Goal: Use online tool/utility: Utilize a website feature to perform a specific function

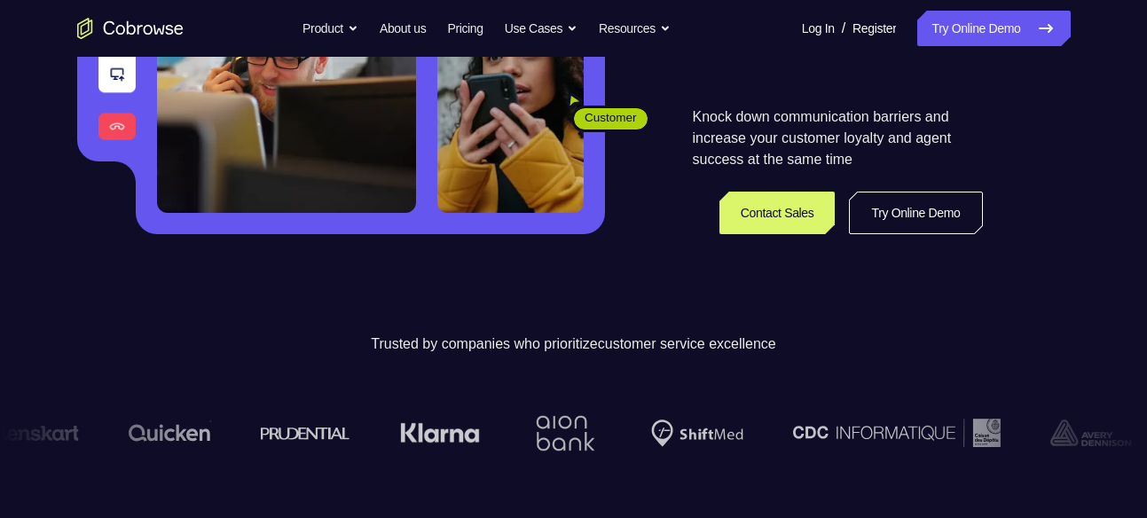
scroll to position [394, 0]
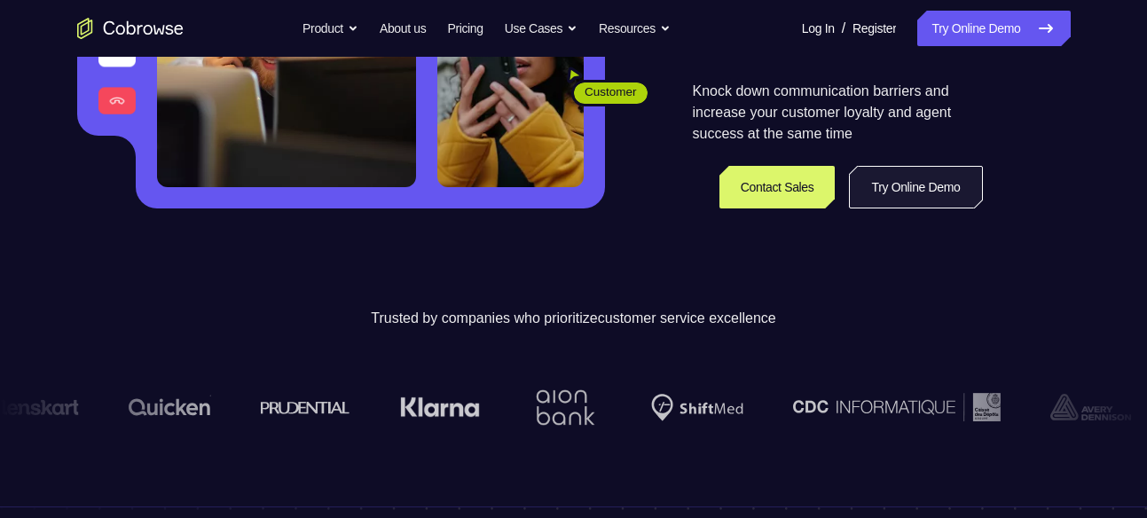
click at [929, 177] on link "Try Online Demo" at bounding box center [915, 187] width 133 height 43
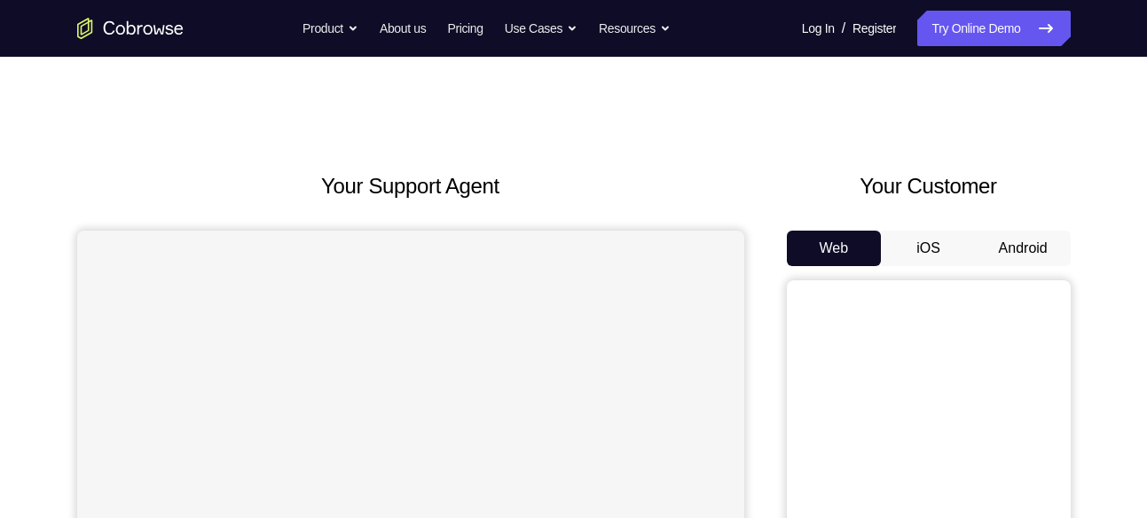
click at [1020, 239] on button "Android" at bounding box center [1023, 248] width 95 height 35
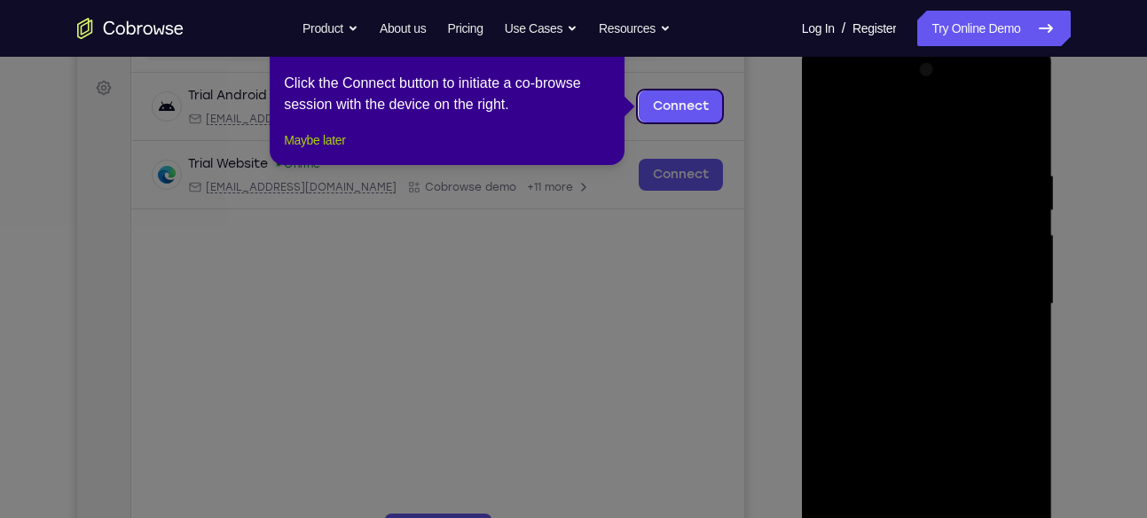
click at [299, 151] on button "Maybe later" at bounding box center [314, 140] width 61 height 21
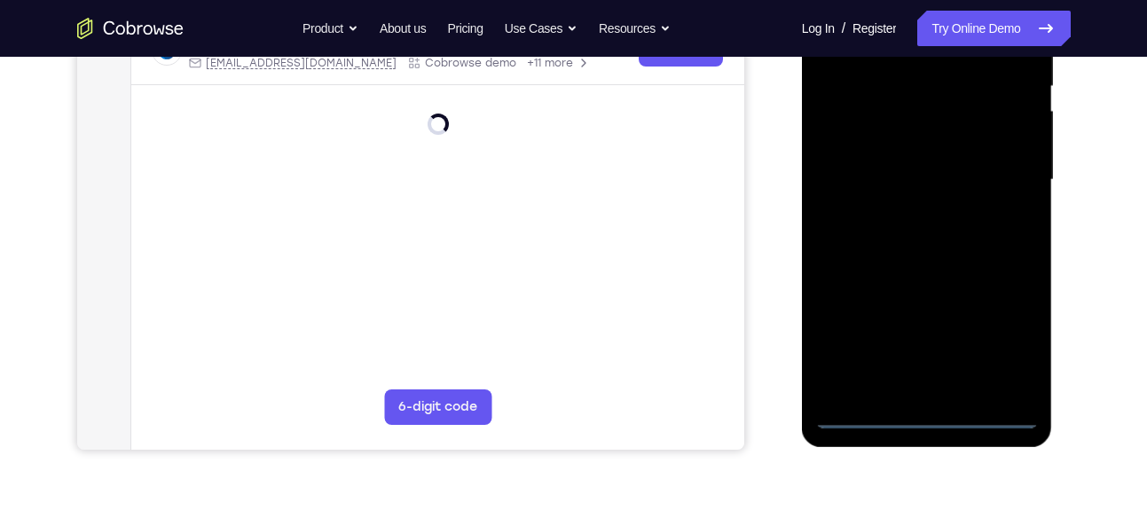
scroll to position [377, 0]
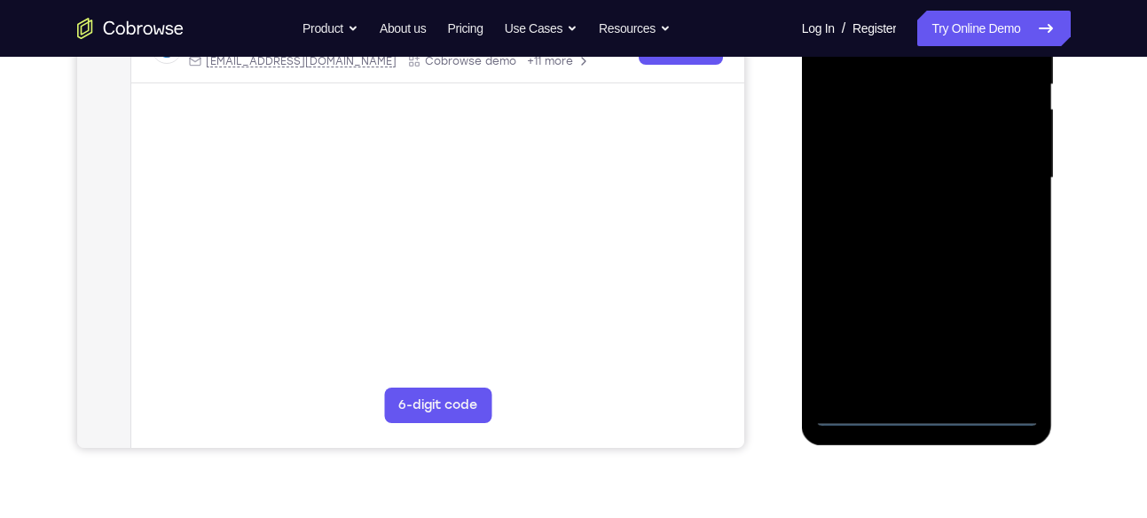
click at [925, 411] on div at bounding box center [927, 178] width 224 height 497
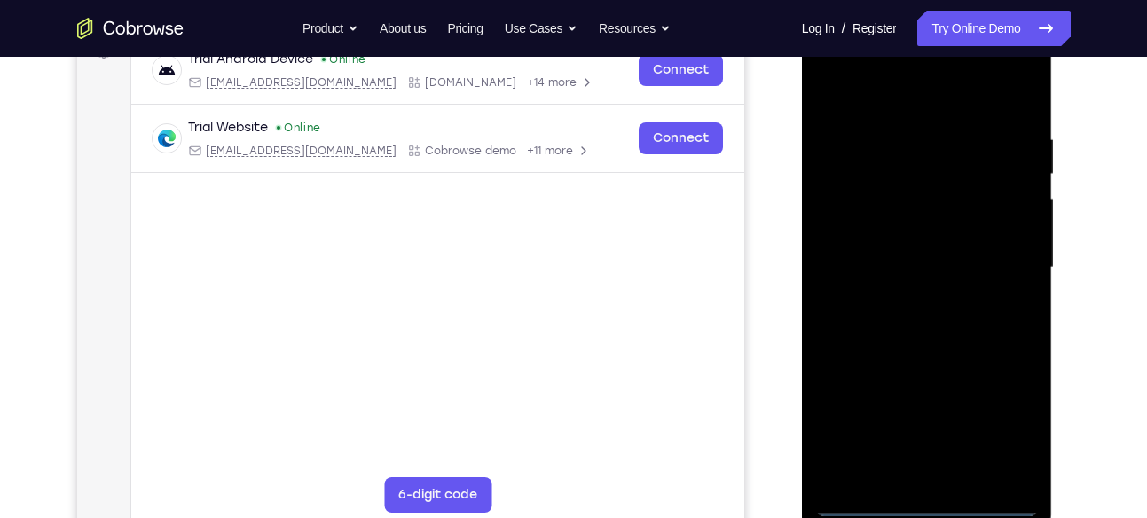
click at [1011, 421] on div at bounding box center [927, 268] width 224 height 497
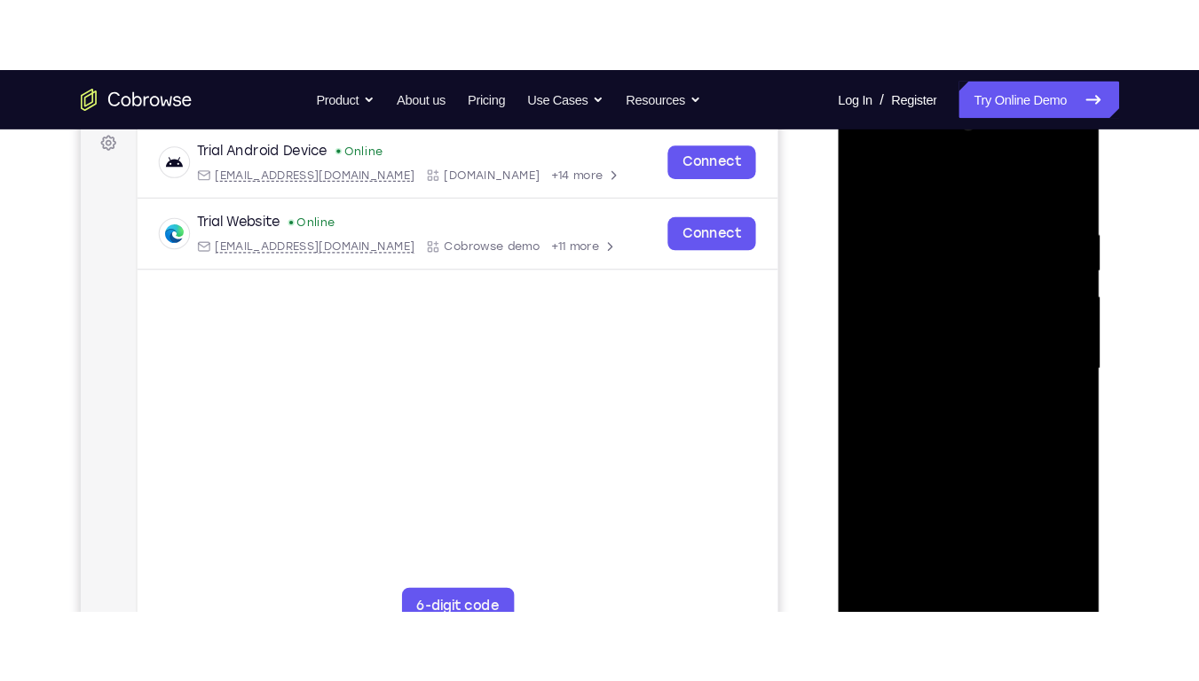
scroll to position [270, 0]
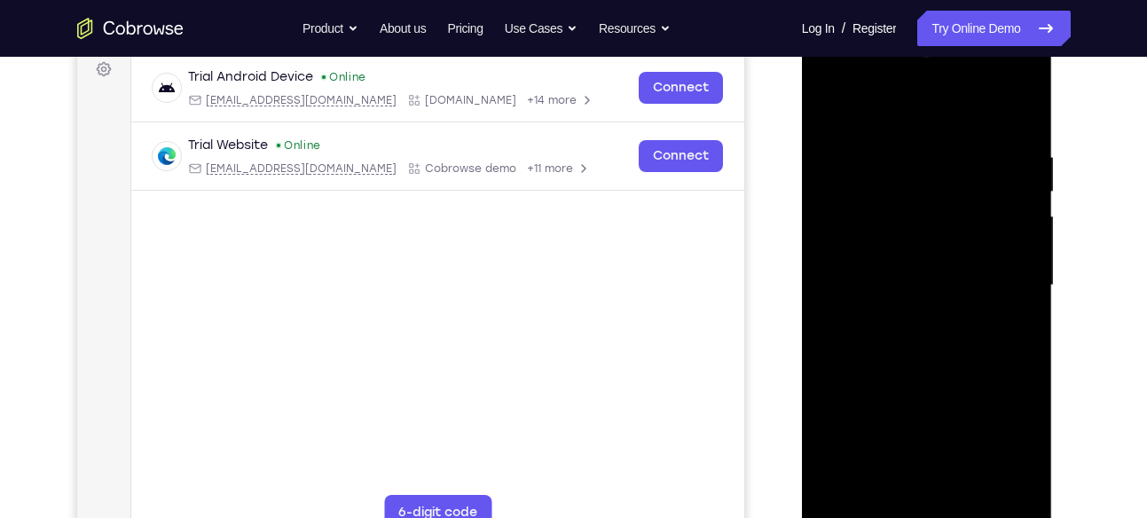
click at [943, 115] on div at bounding box center [927, 285] width 224 height 497
click at [995, 275] on div at bounding box center [927, 285] width 224 height 497
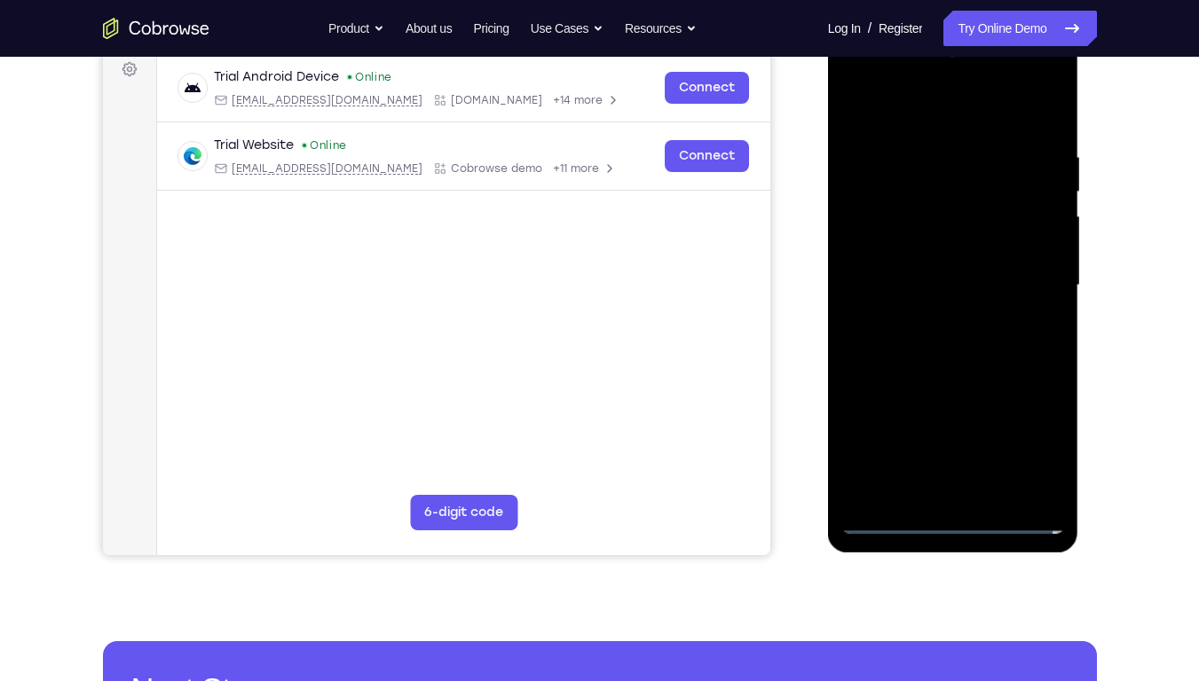
click at [934, 319] on div at bounding box center [953, 285] width 224 height 497
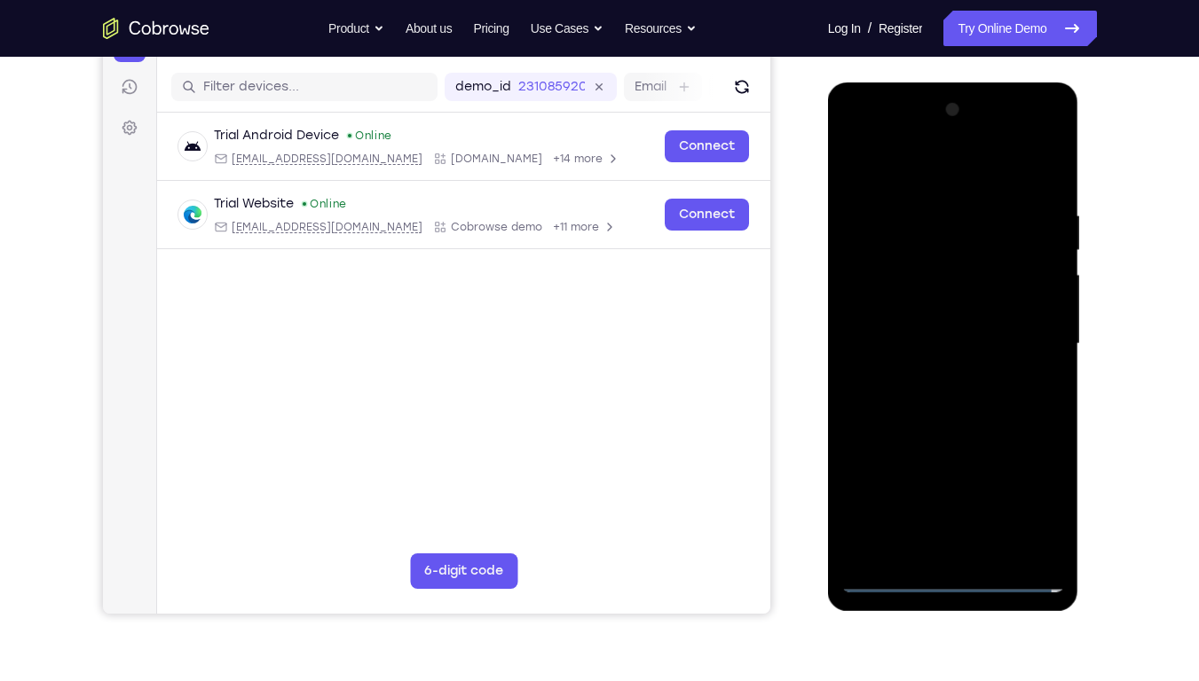
scroll to position [209, 0]
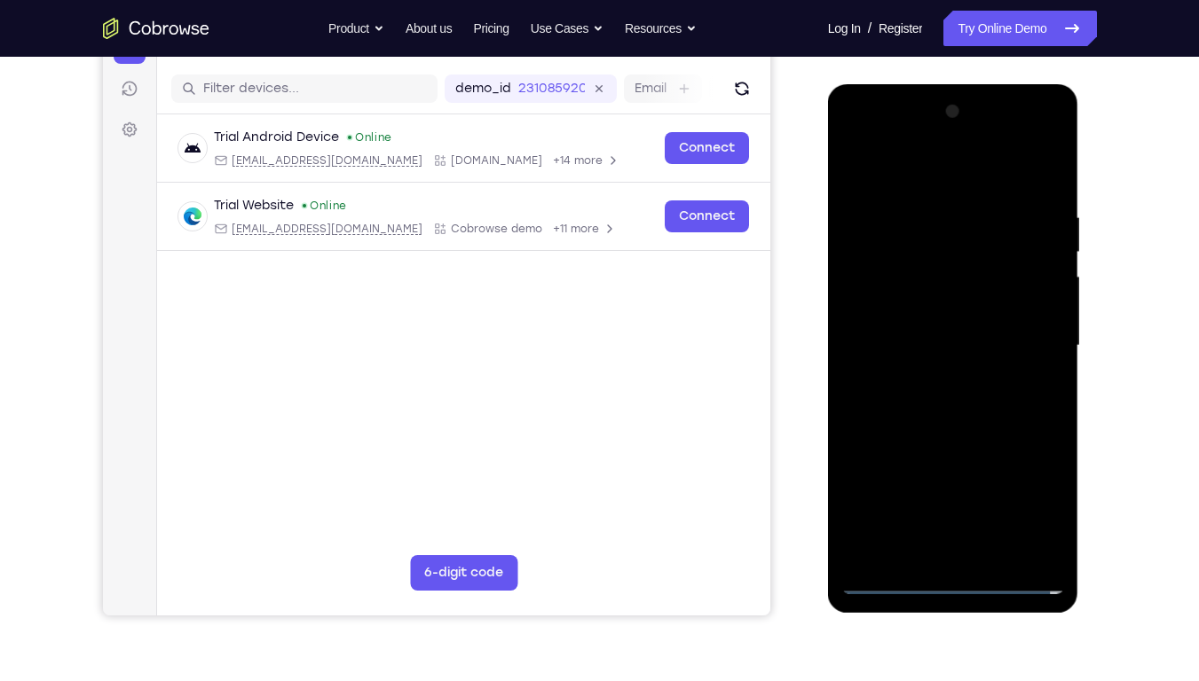
click at [926, 320] on div at bounding box center [953, 346] width 224 height 497
click at [914, 375] on div at bounding box center [953, 346] width 224 height 497
click at [959, 350] on div at bounding box center [953, 346] width 224 height 497
click at [955, 407] on div at bounding box center [953, 346] width 224 height 497
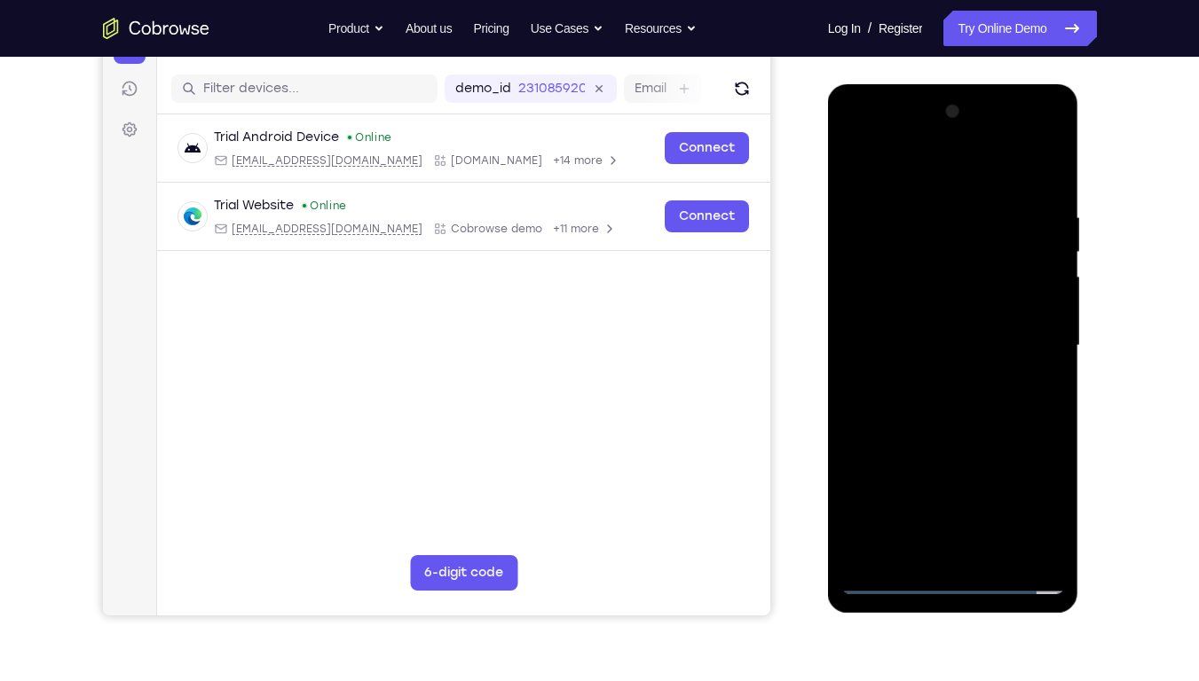
click at [955, 407] on div at bounding box center [953, 346] width 224 height 497
click at [955, 400] on div at bounding box center [953, 346] width 224 height 497
click at [955, 396] on div at bounding box center [953, 346] width 224 height 497
click at [970, 424] on div at bounding box center [953, 346] width 224 height 497
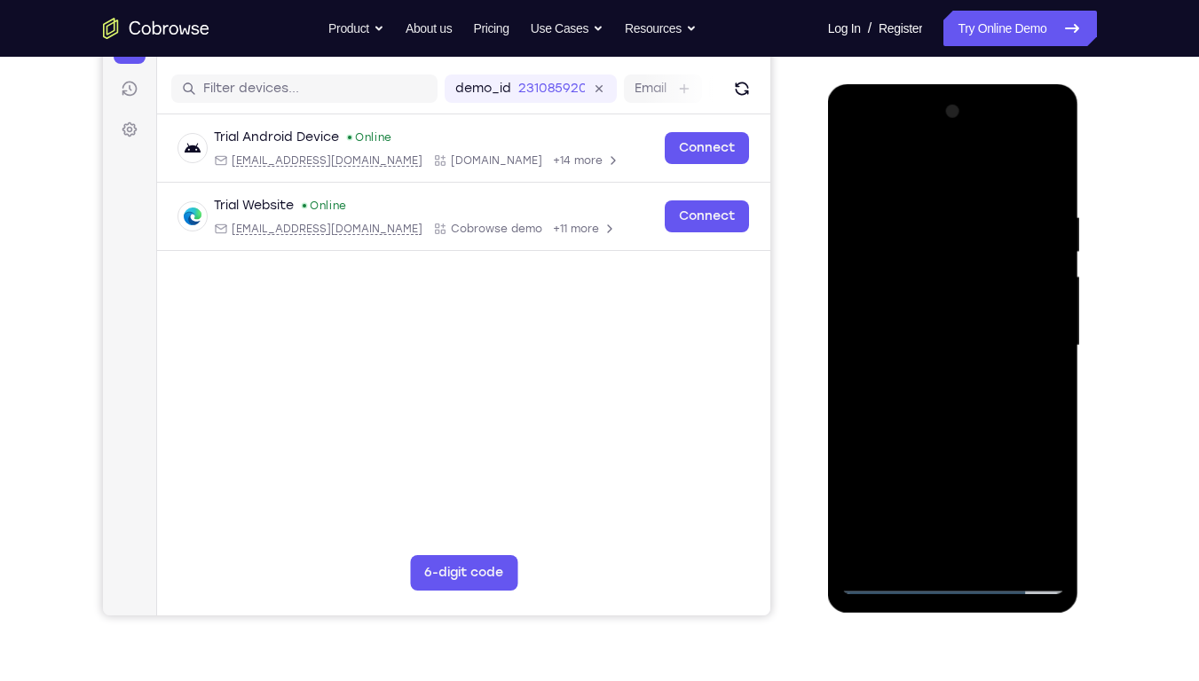
click at [1052, 165] on div at bounding box center [953, 346] width 224 height 497
click at [910, 214] on div at bounding box center [953, 346] width 224 height 497
click at [989, 517] on div at bounding box center [953, 346] width 224 height 497
click at [965, 434] on div at bounding box center [953, 346] width 224 height 497
click at [1055, 253] on div at bounding box center [953, 346] width 224 height 497
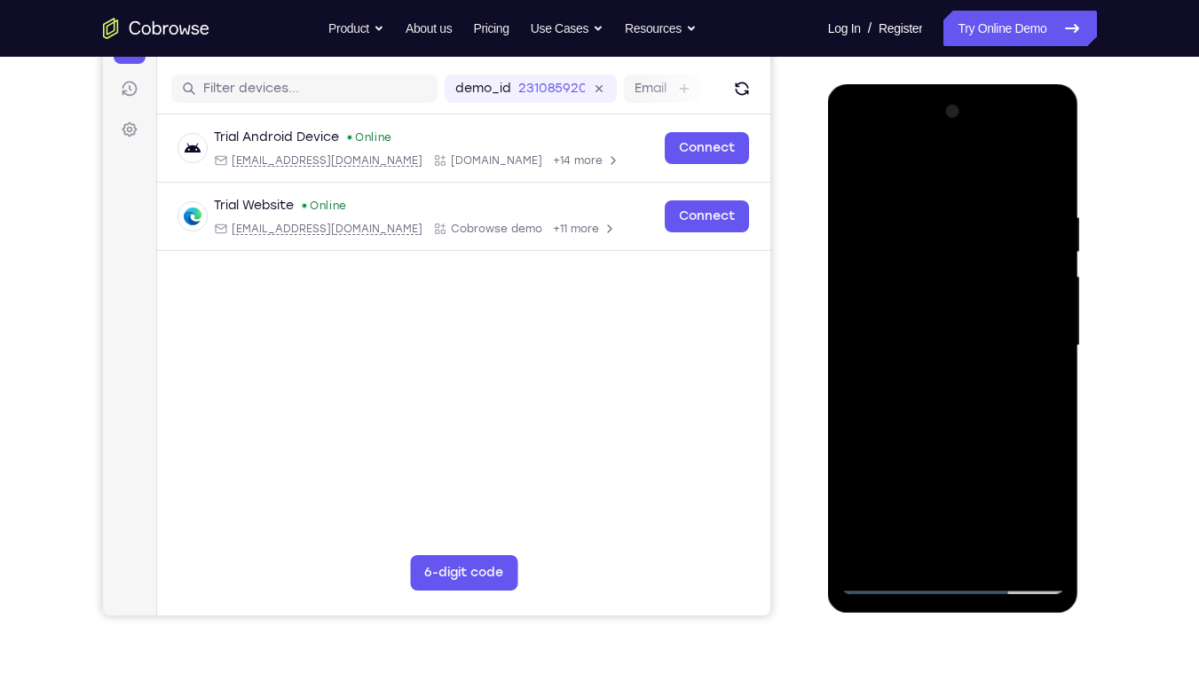
click at [852, 264] on div at bounding box center [953, 346] width 224 height 497
click at [885, 517] on div at bounding box center [953, 346] width 224 height 497
click at [874, 517] on div at bounding box center [953, 346] width 224 height 497
drag, startPoint x: 992, startPoint y: 216, endPoint x: 829, endPoint y: 225, distance: 163.5
click at [829, 225] on div at bounding box center [953, 348] width 251 height 529
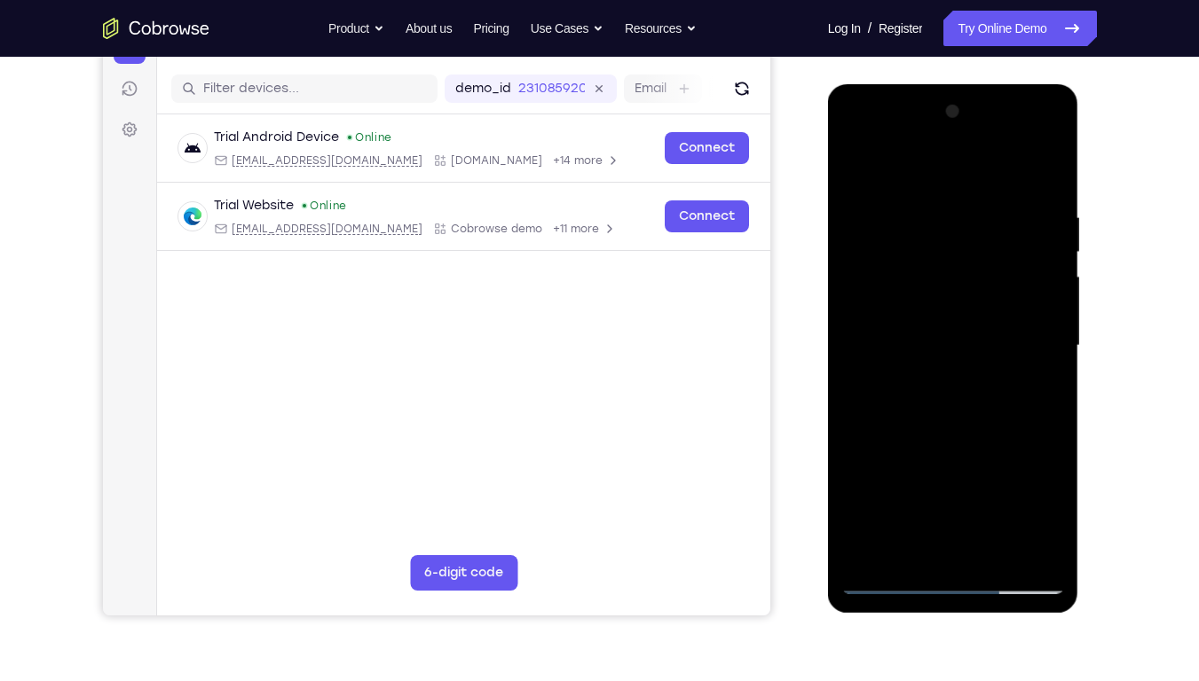
drag, startPoint x: 991, startPoint y: 209, endPoint x: 807, endPoint y: 211, distance: 184.6
click at [828, 211] on html "Online web based iOS Simulators and Android Emulators. Run iPhone, iPad, Mobile…" at bounding box center [954, 350] width 253 height 532
drag, startPoint x: 1017, startPoint y: 203, endPoint x: 795, endPoint y: 214, distance: 222.1
click at [828, 214] on html "Online web based iOS Simulators and Android Emulators. Run iPhone, iPad, Mobile…" at bounding box center [954, 350] width 253 height 532
drag, startPoint x: 1031, startPoint y: 209, endPoint x: 846, endPoint y: 217, distance: 184.7
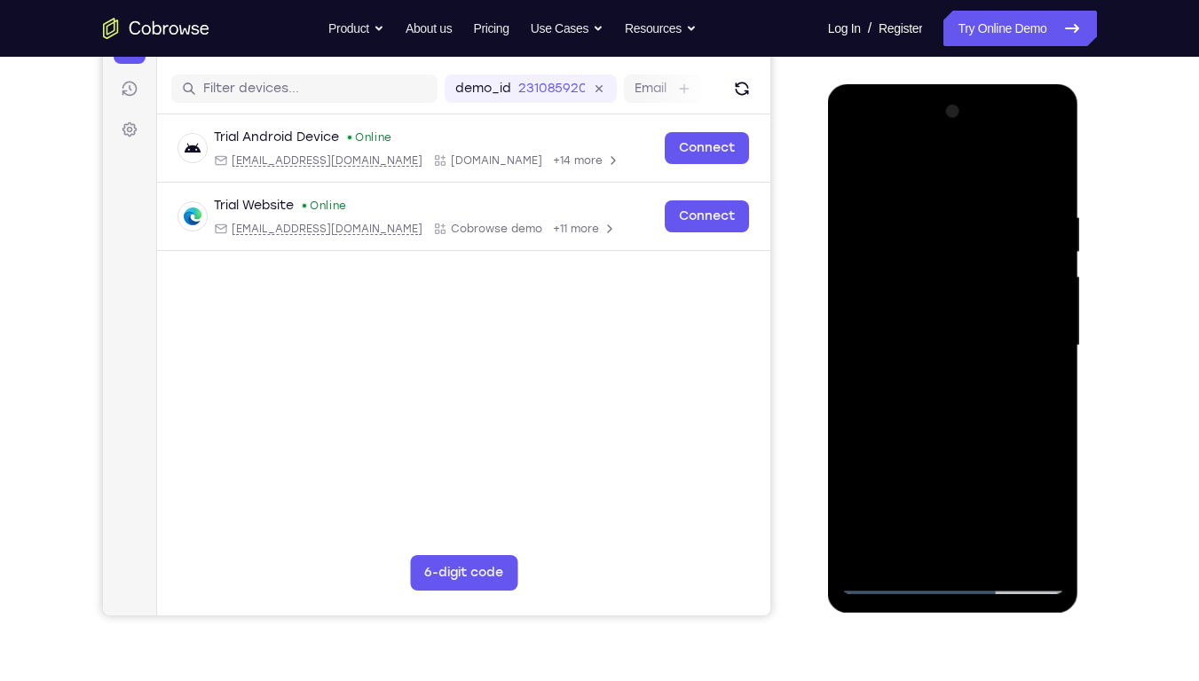
click at [846, 217] on div at bounding box center [953, 346] width 224 height 497
drag, startPoint x: 1017, startPoint y: 209, endPoint x: 844, endPoint y: 216, distance: 173.2
click at [844, 216] on div at bounding box center [953, 346] width 224 height 497
drag, startPoint x: 1018, startPoint y: 195, endPoint x: 822, endPoint y: 206, distance: 196.4
click at [828, 206] on html "Online web based iOS Simulators and Android Emulators. Run iPhone, iPad, Mobile…" at bounding box center [954, 350] width 253 height 532
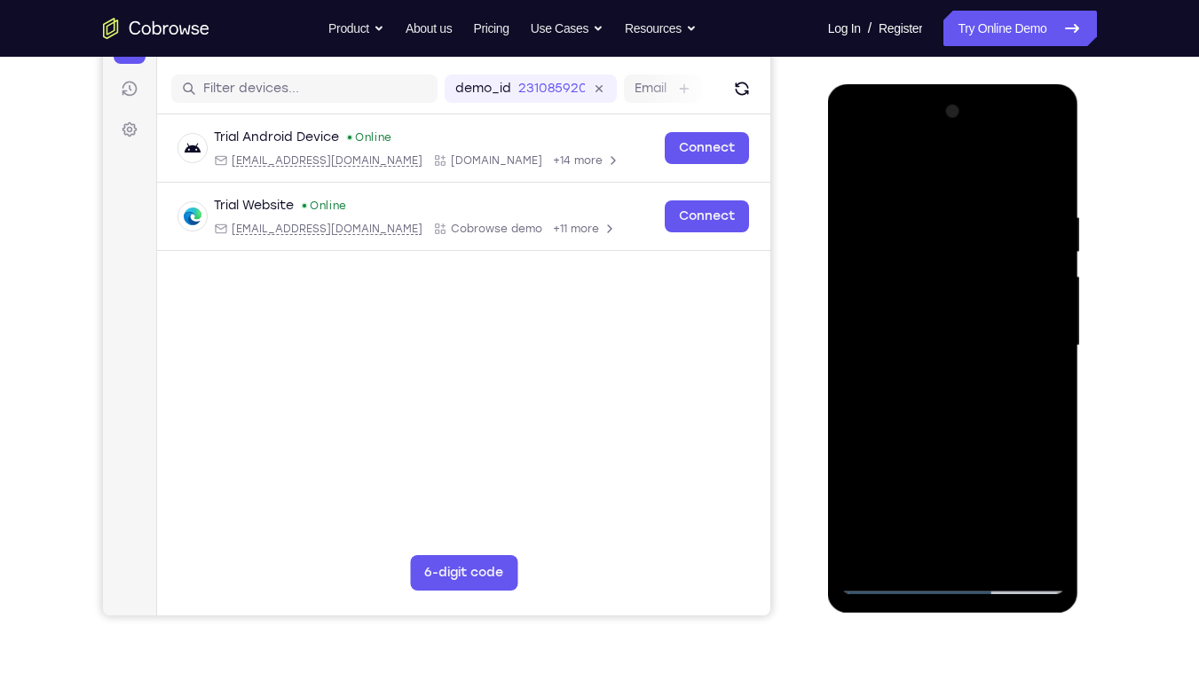
drag, startPoint x: 1003, startPoint y: 197, endPoint x: 841, endPoint y: 221, distance: 163.3
click at [841, 221] on div at bounding box center [953, 346] width 224 height 497
click at [996, 517] on div at bounding box center [953, 346] width 224 height 497
click at [993, 517] on div at bounding box center [953, 346] width 224 height 497
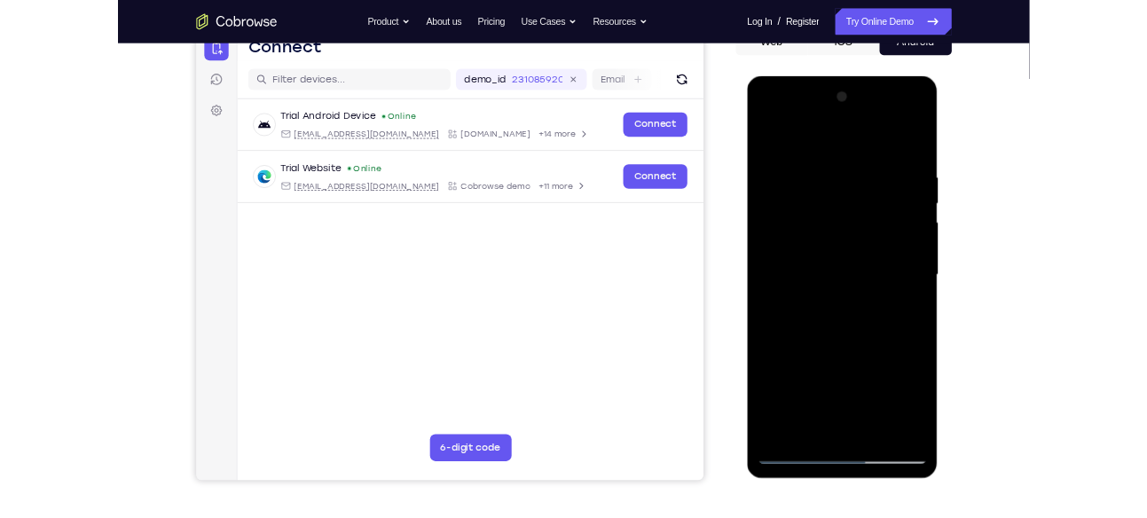
scroll to position [193, 0]
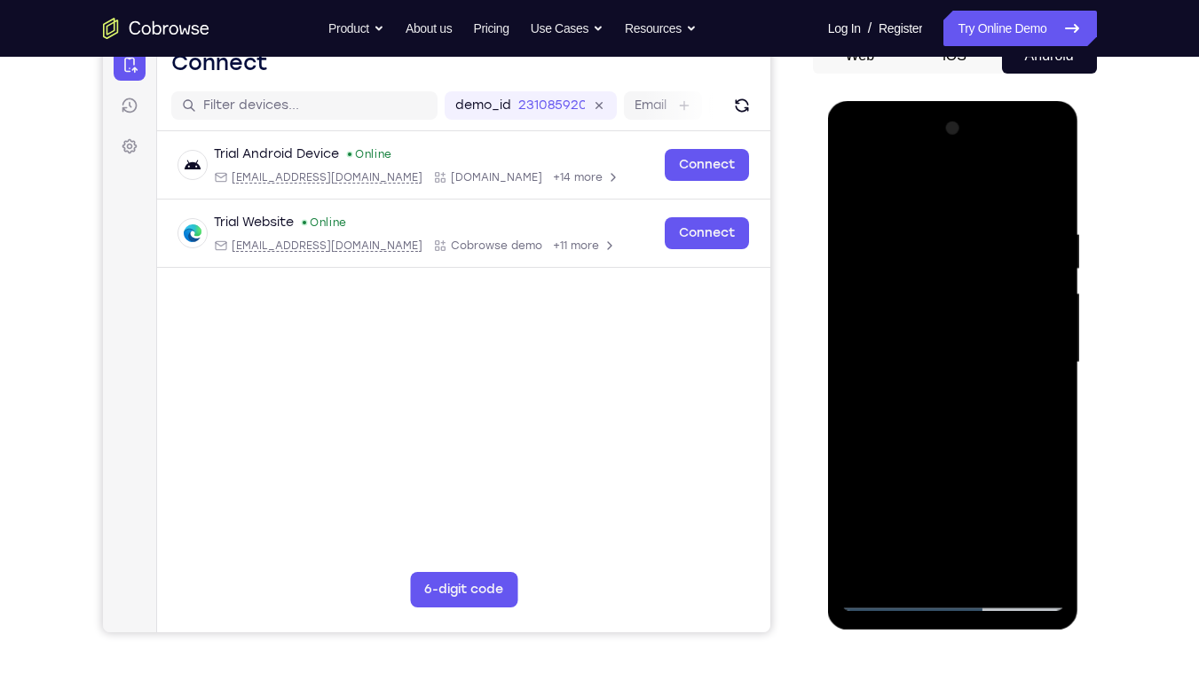
click at [993, 101] on div at bounding box center [953, 101] width 251 height 0
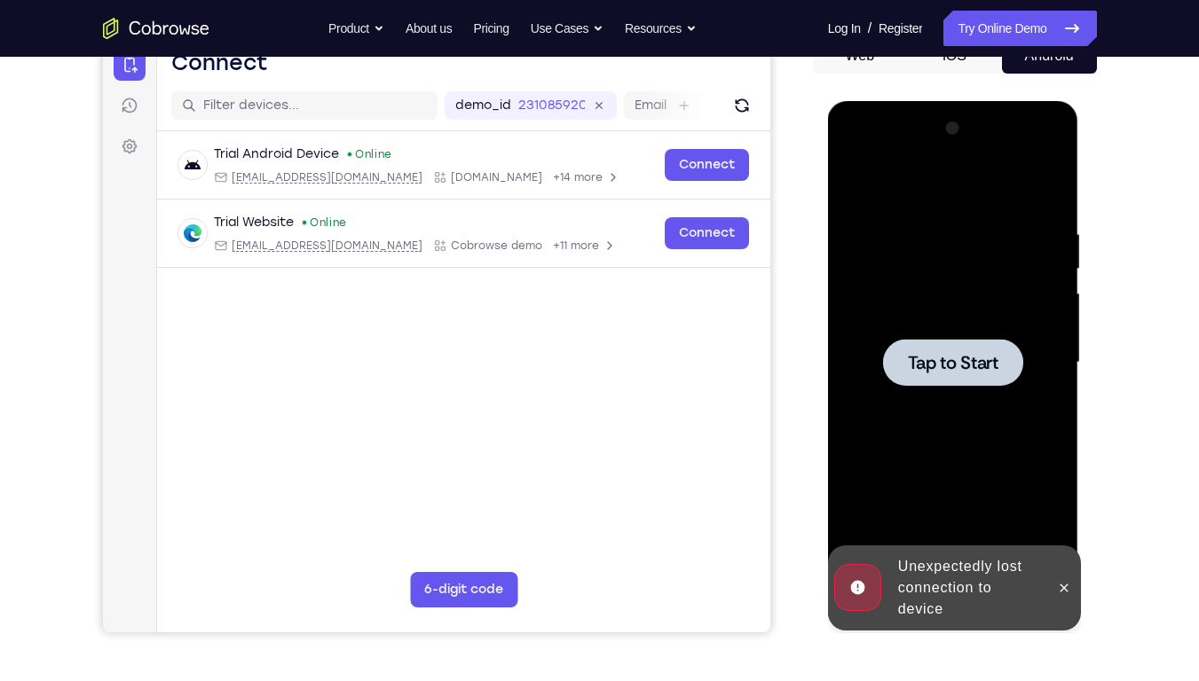
click at [993, 517] on div at bounding box center [953, 362] width 224 height 497
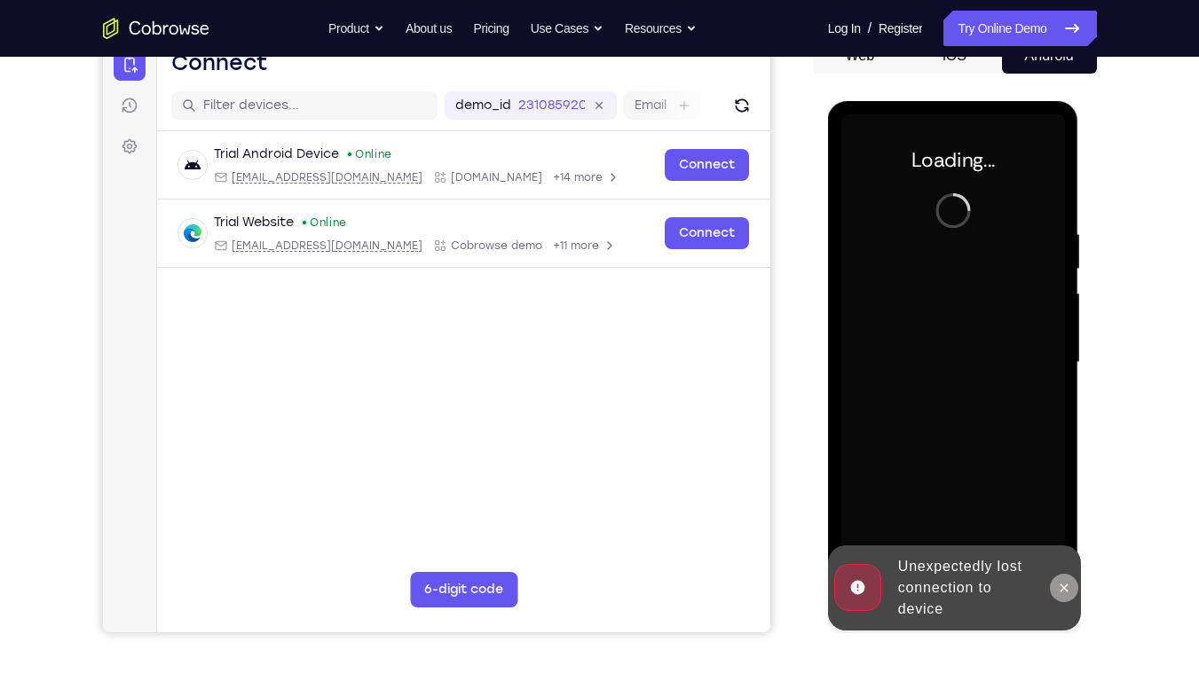
drag, startPoint x: 1052, startPoint y: 597, endPoint x: 1066, endPoint y: 590, distance: 15.9
click at [1066, 517] on button at bounding box center [1064, 588] width 28 height 28
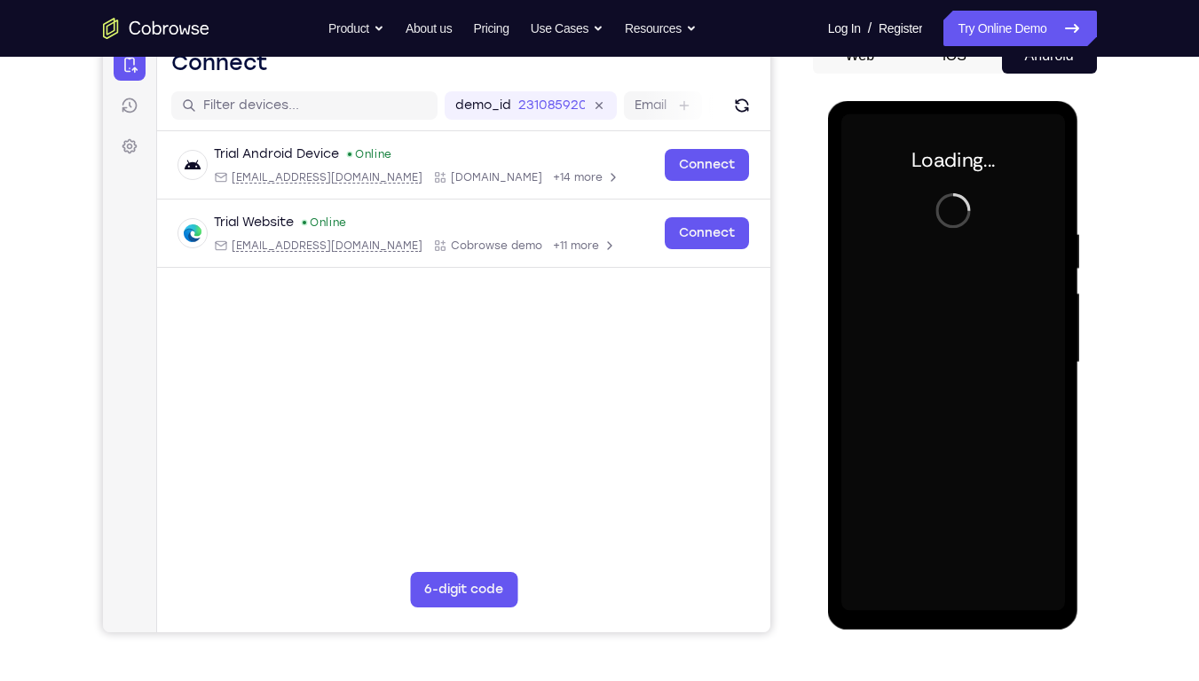
click at [1066, 517] on div "Loading..." at bounding box center [953, 365] width 251 height 529
